Goal: Check status: Check status

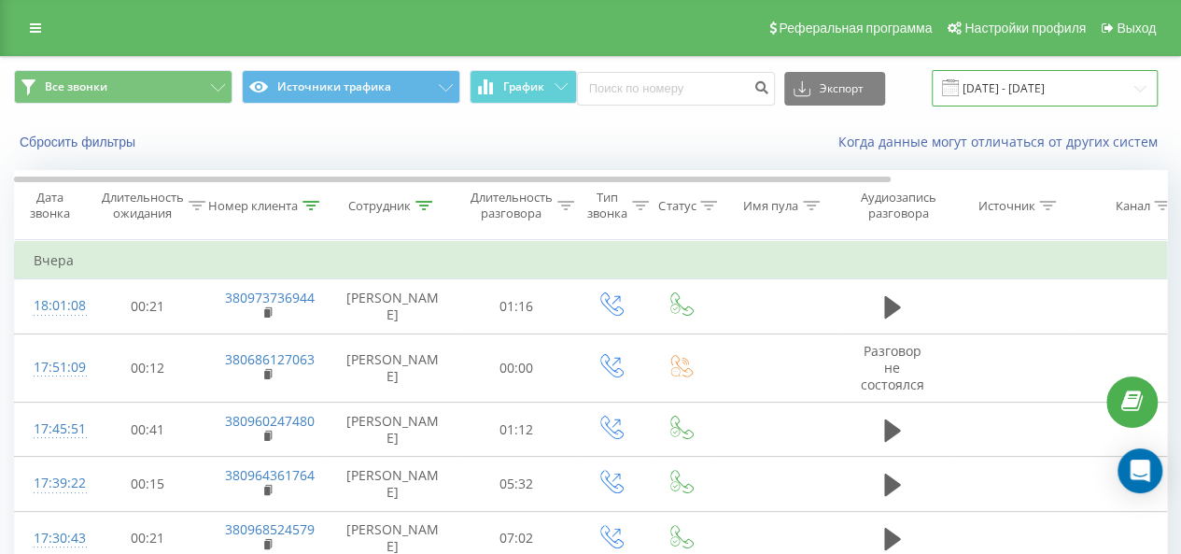
click at [961, 92] on input "21.09.2025 - 21.09.2025" at bounding box center [1045, 88] width 226 height 36
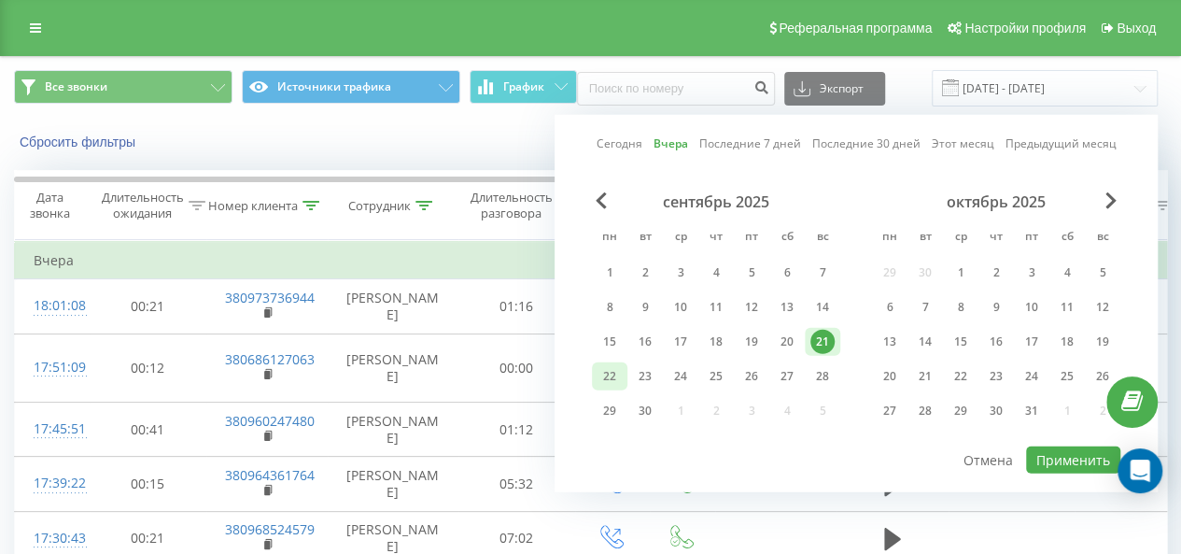
click at [596, 383] on div "22" at bounding box center [609, 376] width 35 height 28
click at [1071, 451] on button "Применить" at bounding box center [1073, 459] width 94 height 27
type input "[DATE] - [DATE]"
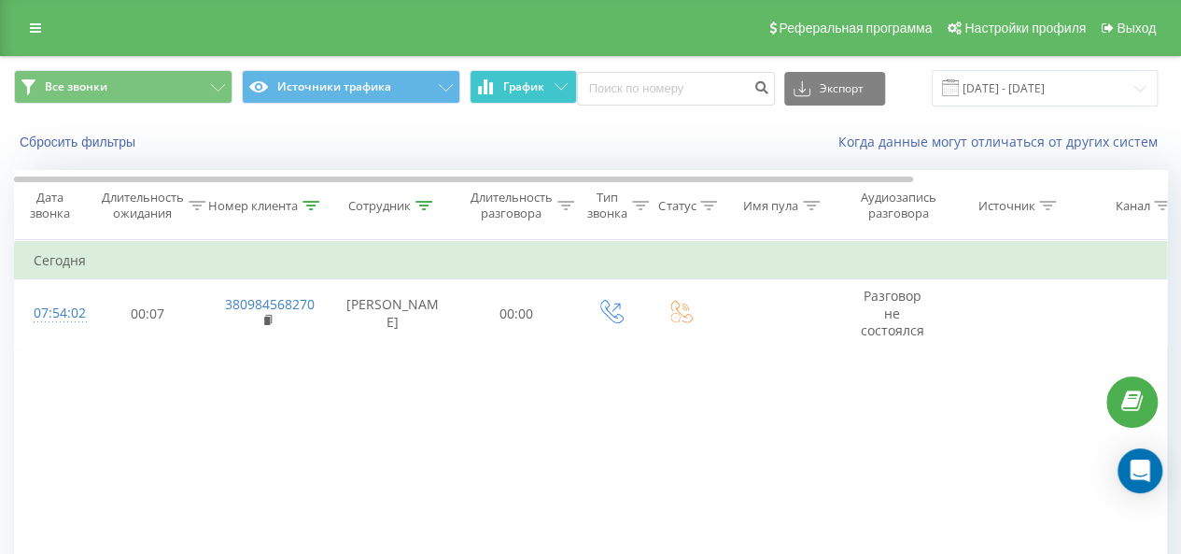
click at [543, 92] on span "График" at bounding box center [523, 86] width 41 height 13
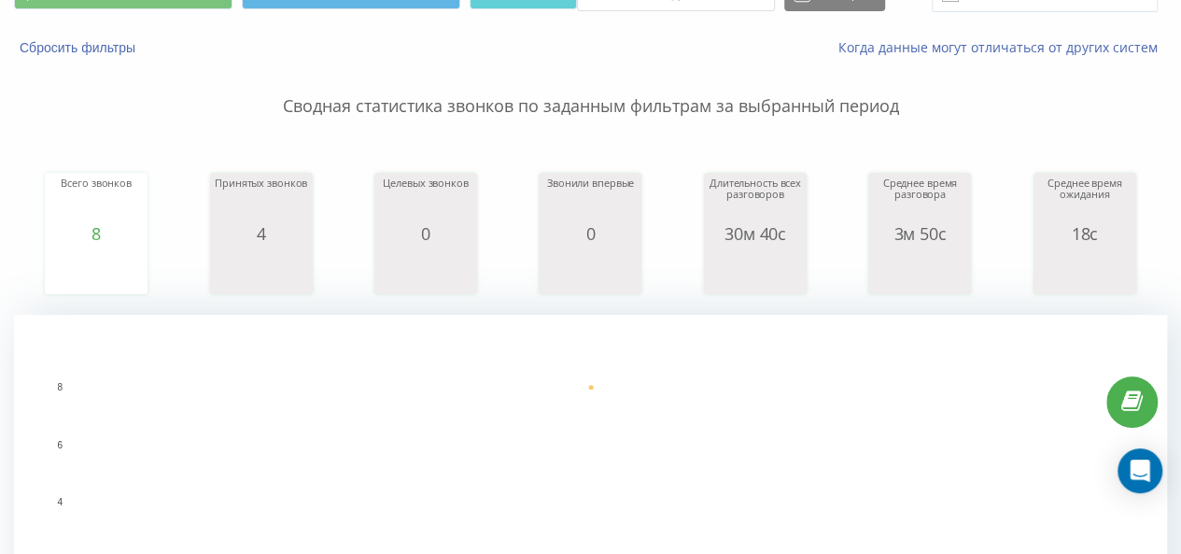
scroll to position [93, 0]
